Goal: Task Accomplishment & Management: Manage account settings

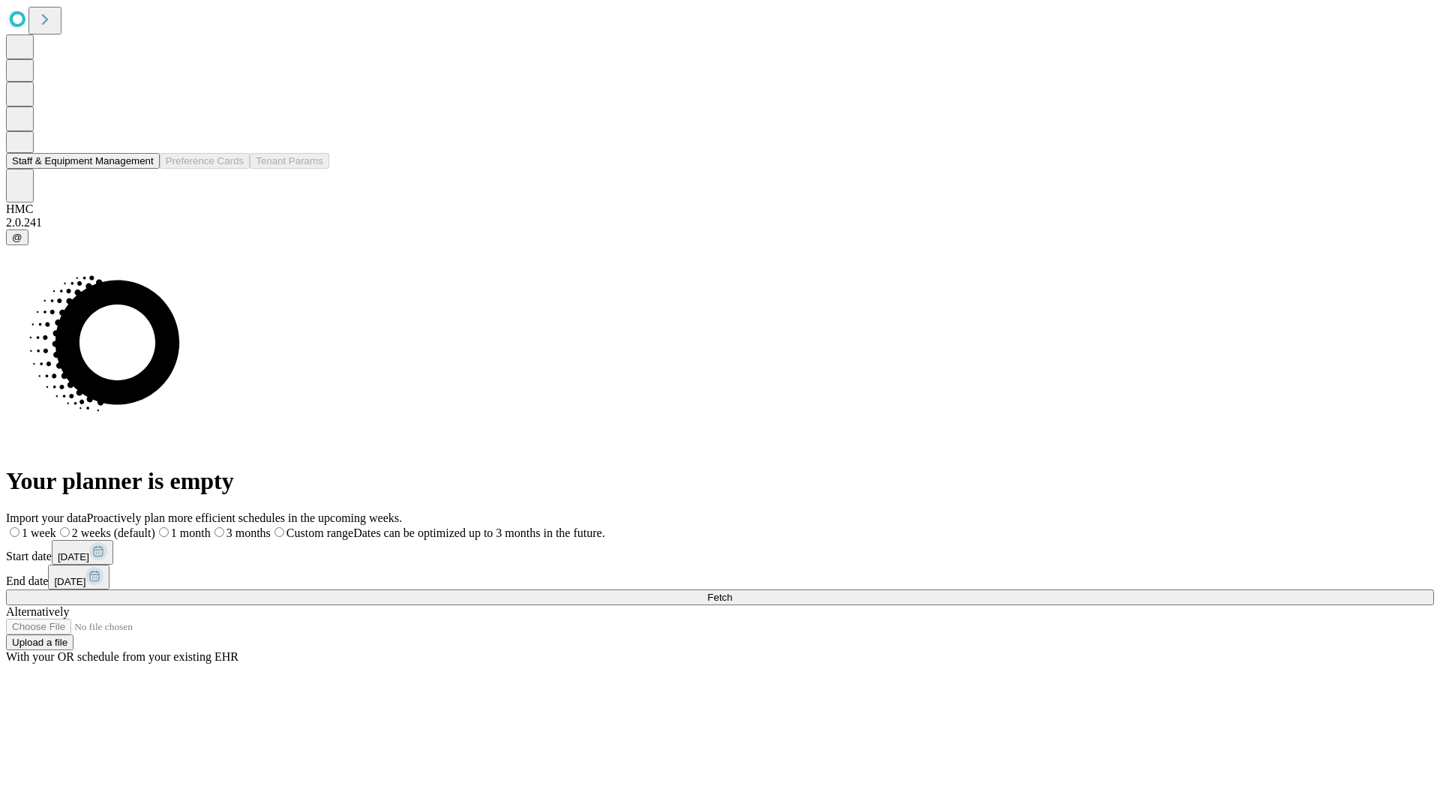
click at [140, 169] on button "Staff & Equipment Management" at bounding box center [83, 161] width 154 height 16
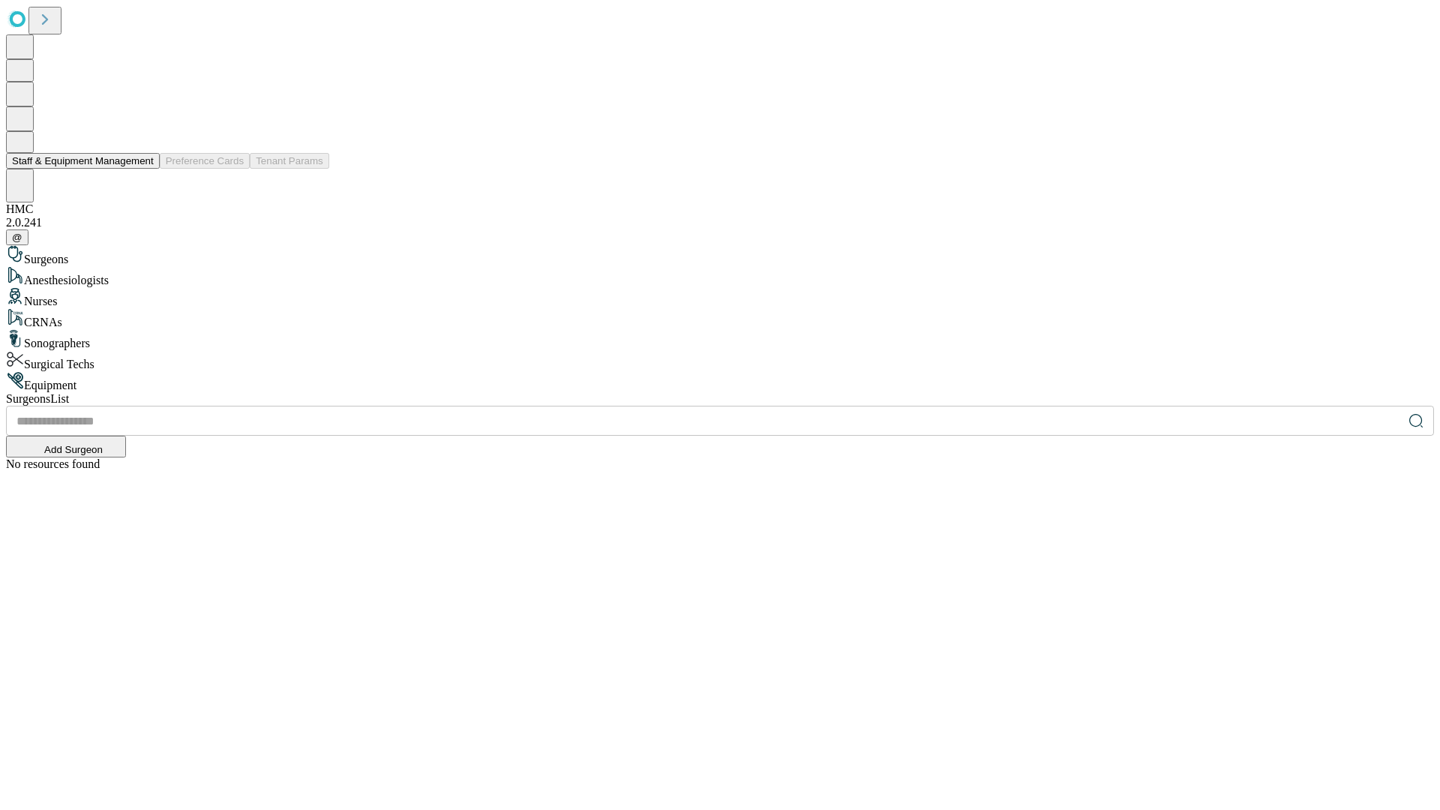
click at [143, 169] on button "Staff & Equipment Management" at bounding box center [83, 161] width 154 height 16
